Goal: Task Accomplishment & Management: Manage account settings

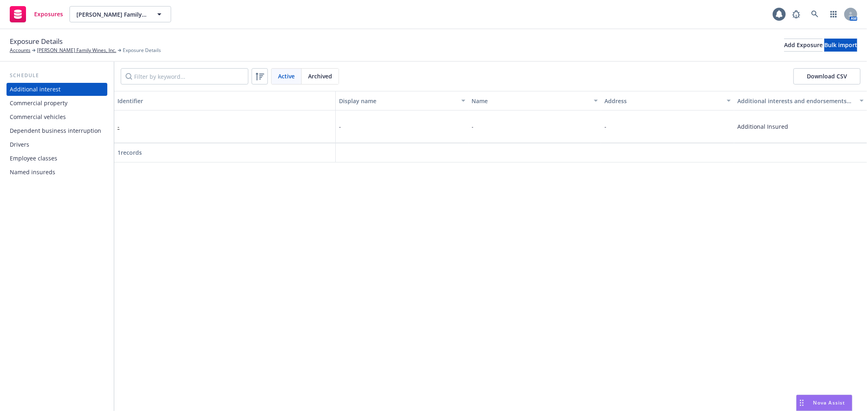
click at [64, 117] on div "Commercial vehicles" at bounding box center [57, 117] width 94 height 13
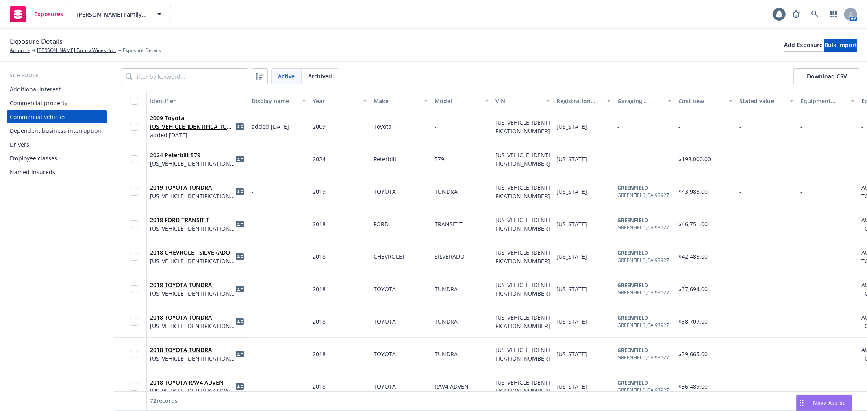
click at [74, 141] on div "Drivers" at bounding box center [57, 144] width 94 height 13
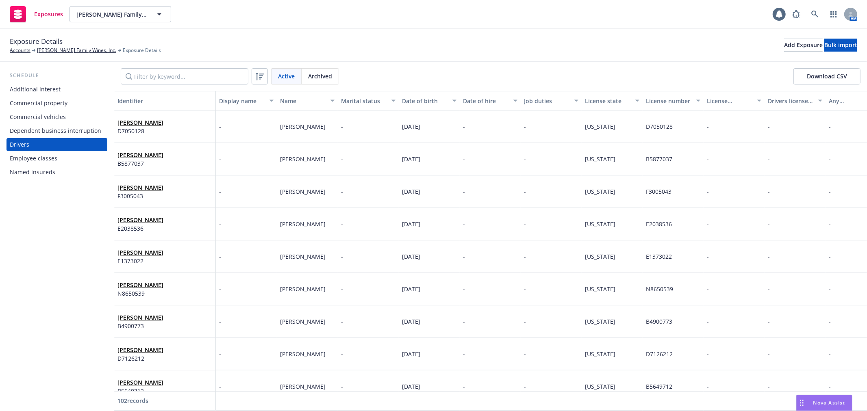
click at [76, 119] on div "Commercial vehicles" at bounding box center [57, 117] width 94 height 13
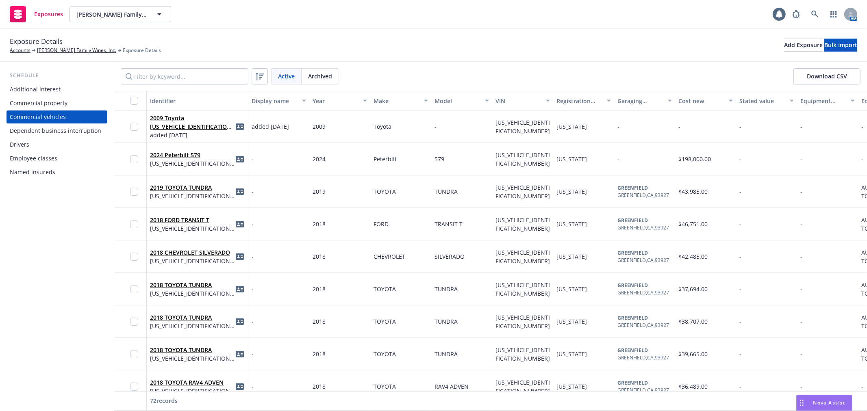
click at [815, 77] on button "Download CSV" at bounding box center [826, 76] width 67 height 16
click at [206, 72] on input "Filter by keyword..." at bounding box center [185, 76] width 128 height 16
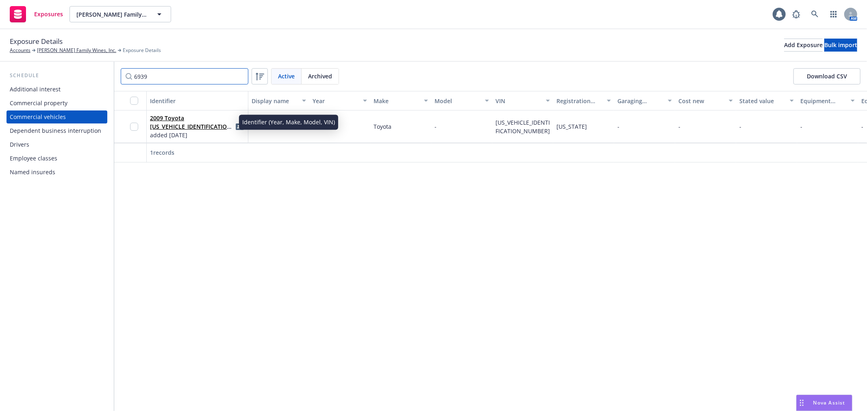
type input "6939"
click at [165, 121] on span "2009 Toyota [US_VEHICLE_IDENTIFICATION_NUMBER]" at bounding box center [192, 122] width 85 height 17
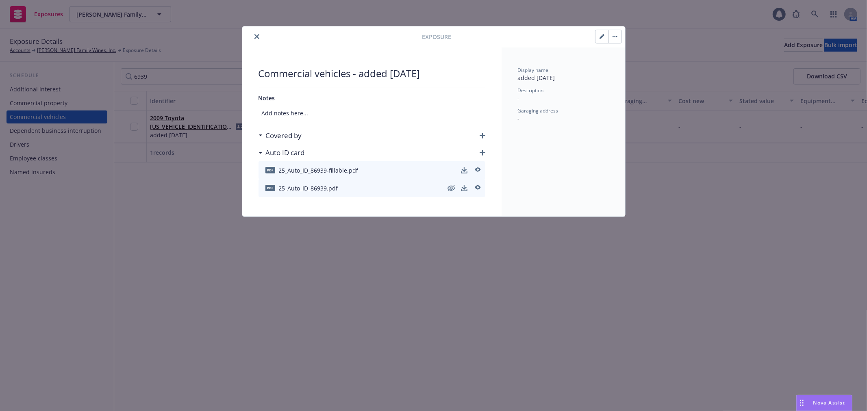
click at [599, 33] on button "button" at bounding box center [602, 36] width 13 height 13
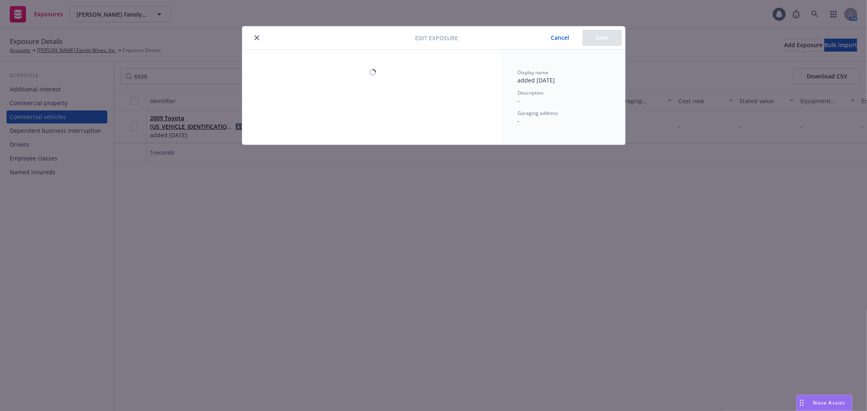
select select "CA"
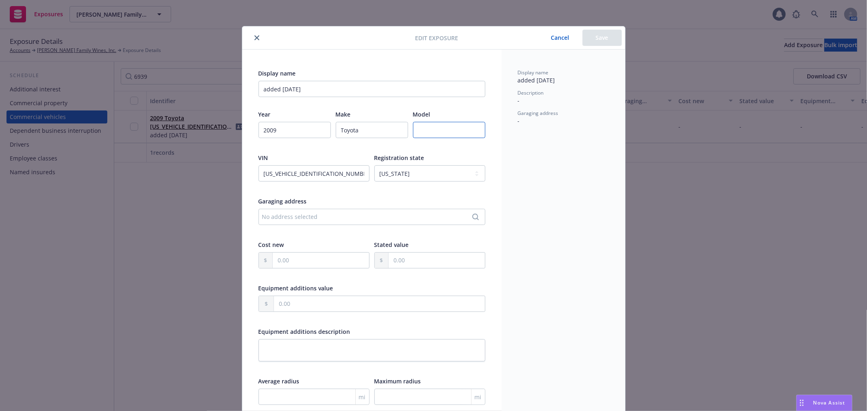
click at [459, 130] on input "text" at bounding box center [449, 130] width 72 height 16
type input "Tundra"
click at [600, 34] on button "Save" at bounding box center [602, 38] width 39 height 16
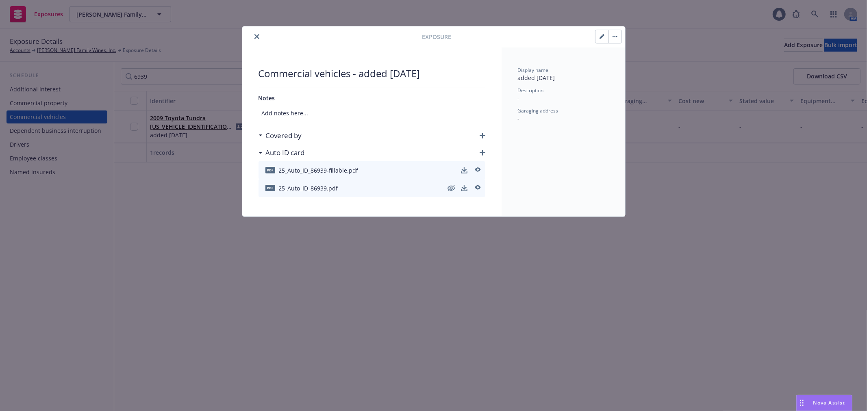
click at [259, 38] on button "close" at bounding box center [257, 37] width 10 height 10
